Goal: Go to known website

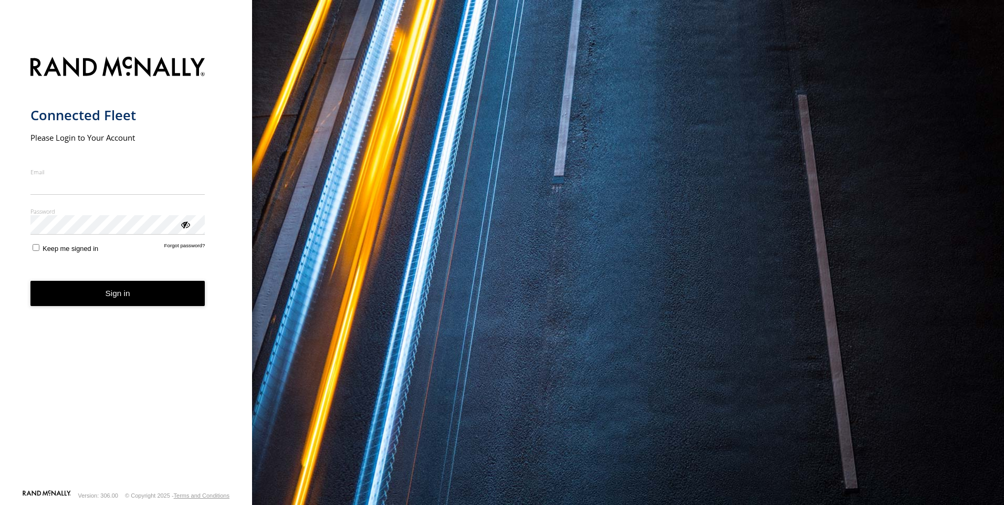
type input "**********"
click at [84, 310] on form "**********" at bounding box center [126, 269] width 192 height 439
click at [113, 296] on button "Sign in" at bounding box center [117, 294] width 175 height 26
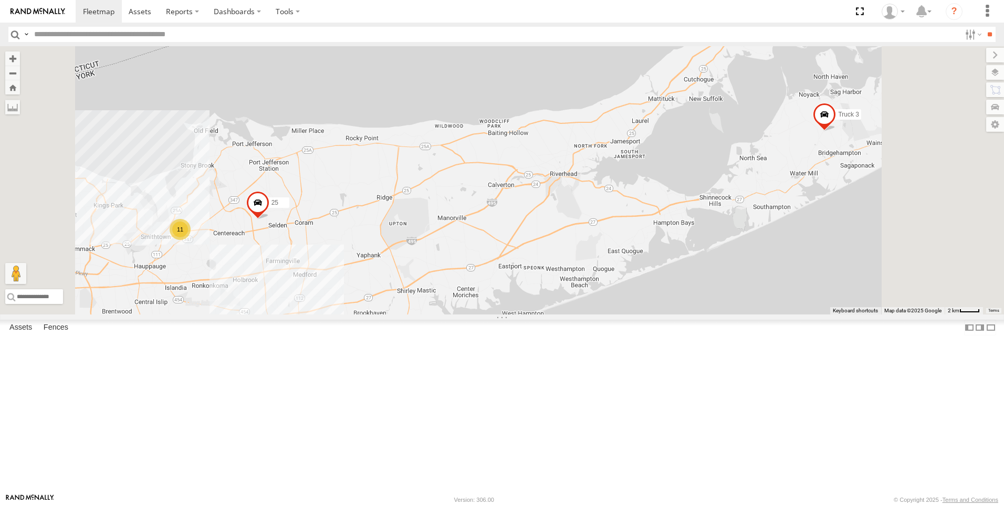
click at [0, 0] on link at bounding box center [0, 0] width 0 height 0
